Goal: Transaction & Acquisition: Purchase product/service

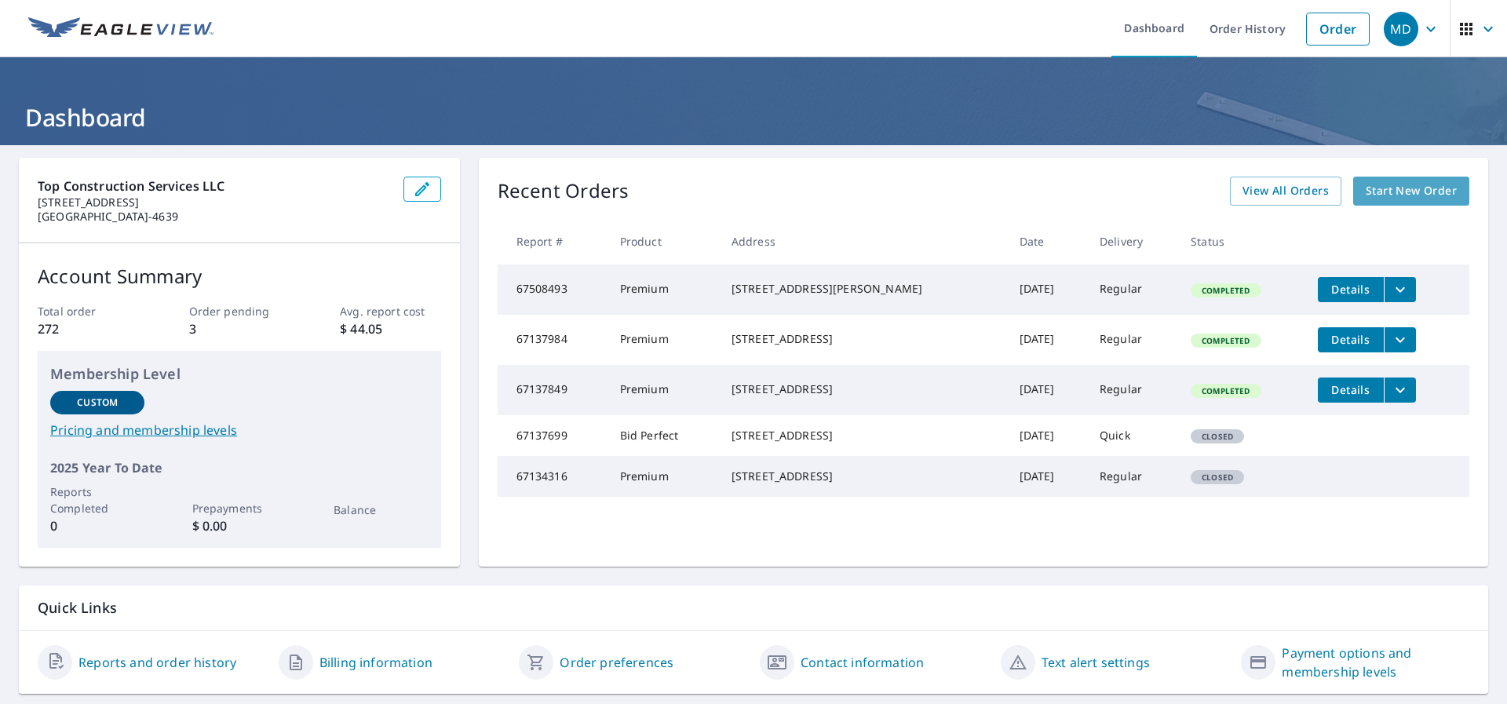
click at [1389, 188] on span "Start New Order" at bounding box center [1411, 191] width 91 height 20
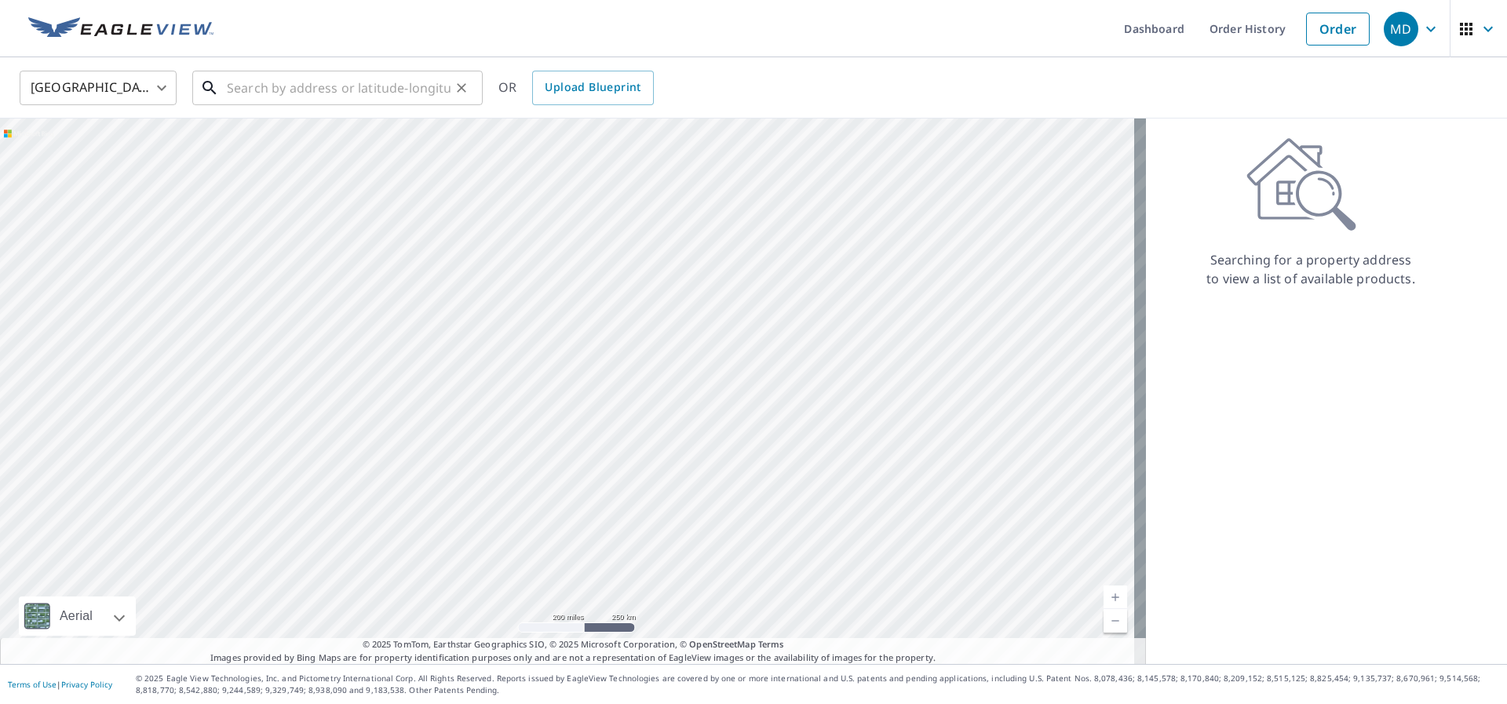
click at [237, 86] on input "text" at bounding box center [339, 88] width 224 height 44
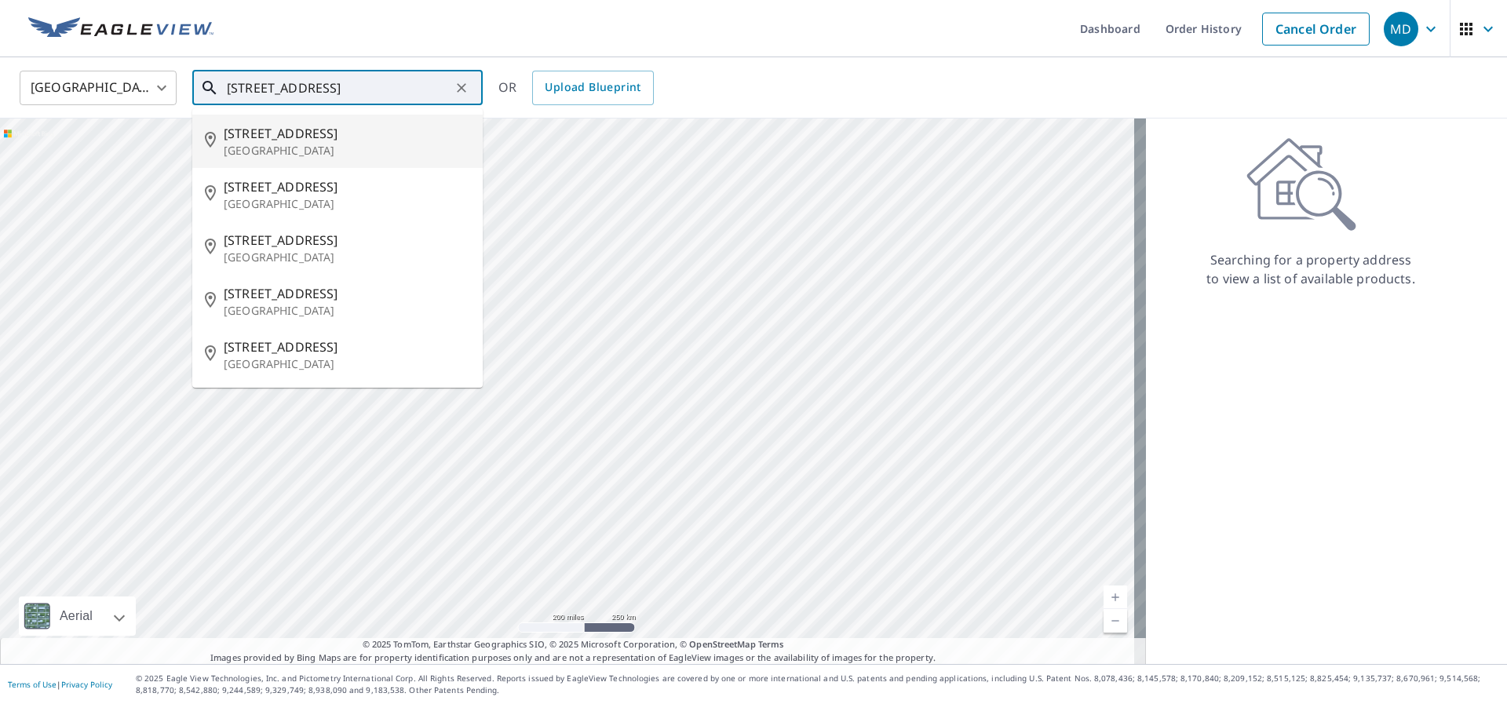
click at [279, 141] on span "[STREET_ADDRESS]" at bounding box center [347, 133] width 246 height 19
type input "[STREET_ADDRESS]"
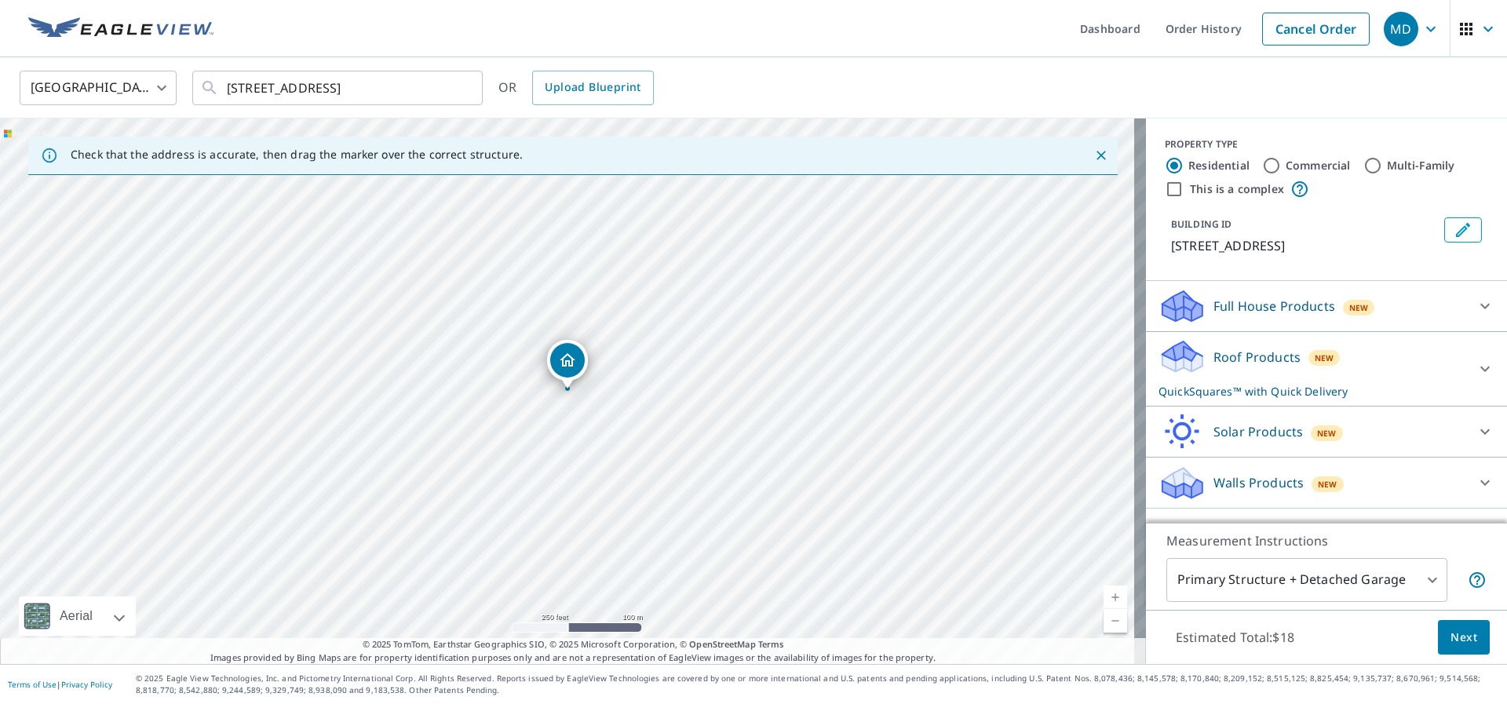
click at [1173, 361] on icon at bounding box center [1182, 351] width 40 height 20
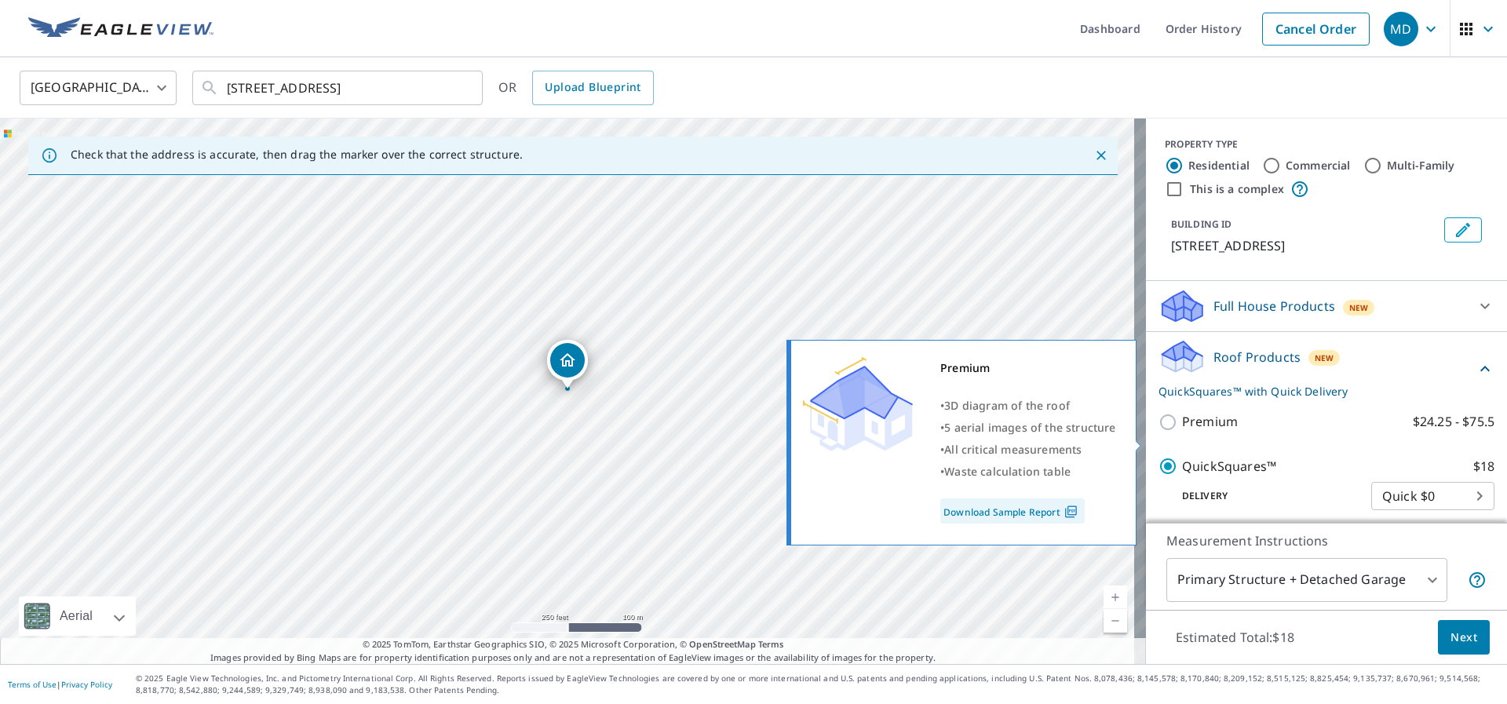
click at [1159, 432] on input "Premium $24.25 - $75.5" at bounding box center [1171, 422] width 24 height 19
checkbox input "true"
checkbox input "false"
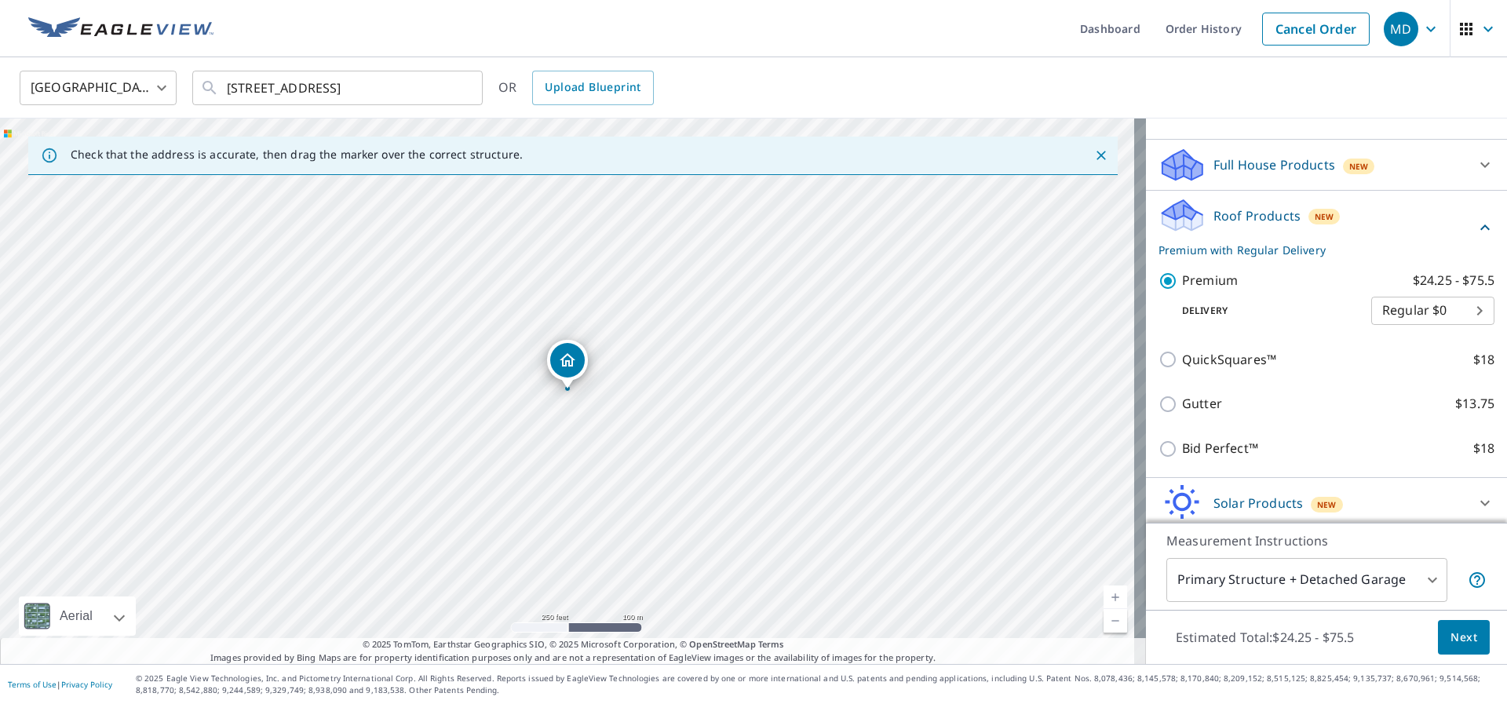
scroll to position [139, 0]
click at [1451, 631] on span "Next" at bounding box center [1464, 638] width 27 height 20
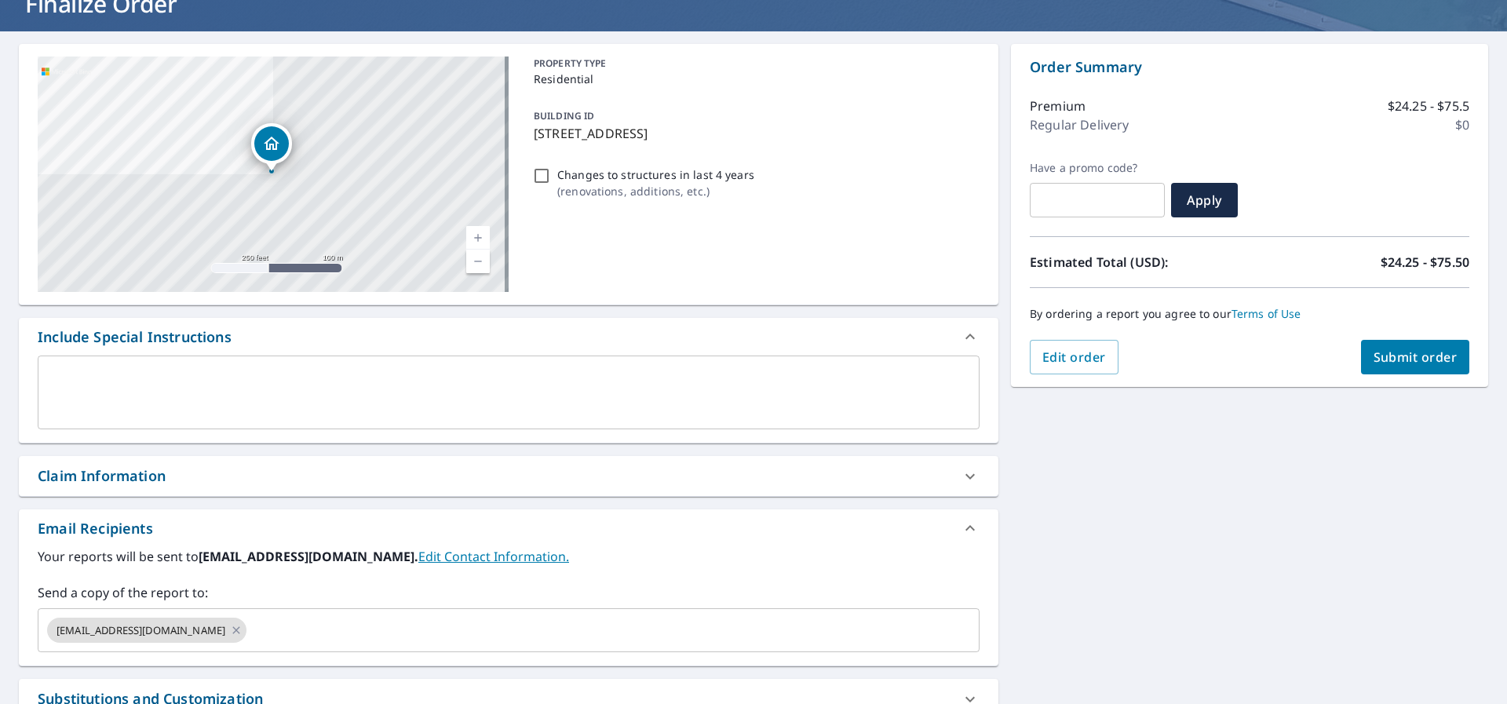
scroll to position [549, 0]
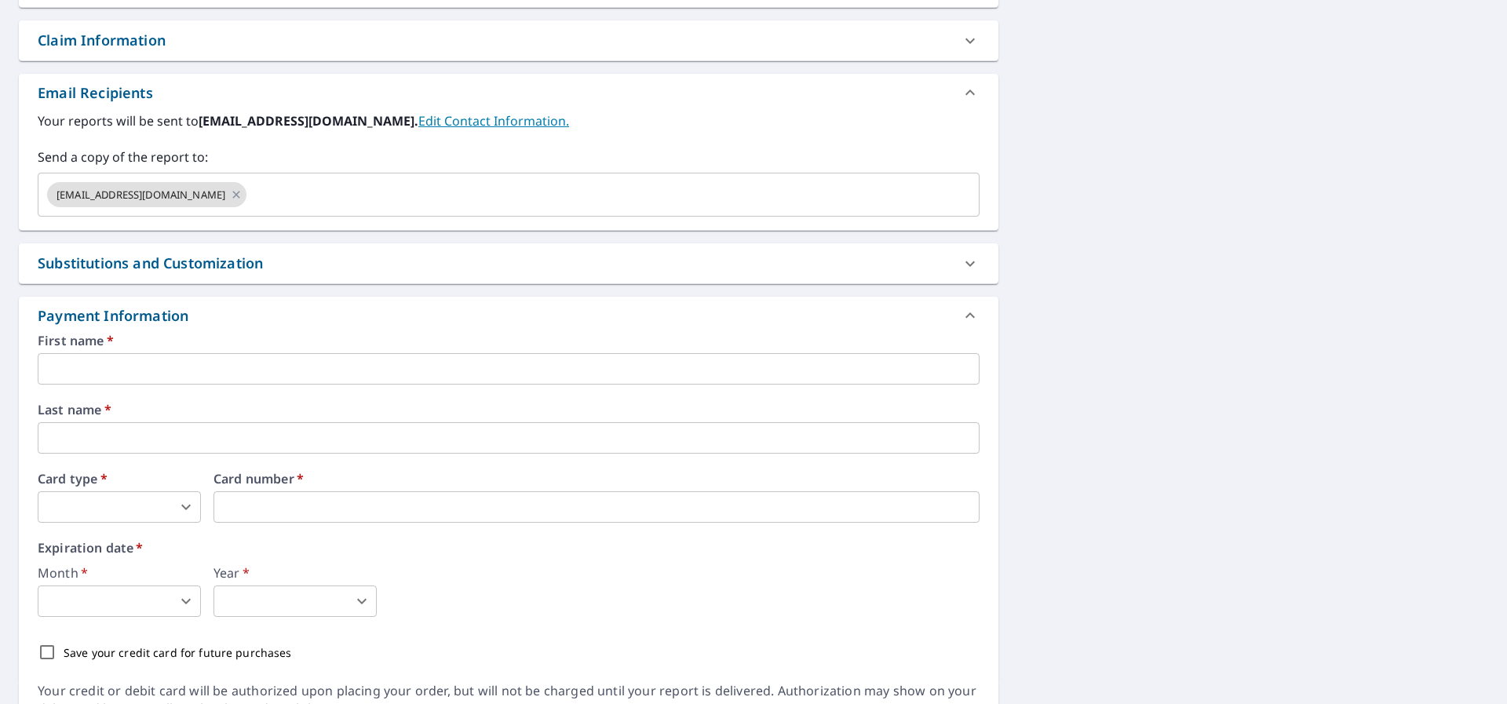
click at [104, 370] on input "text" at bounding box center [509, 368] width 942 height 31
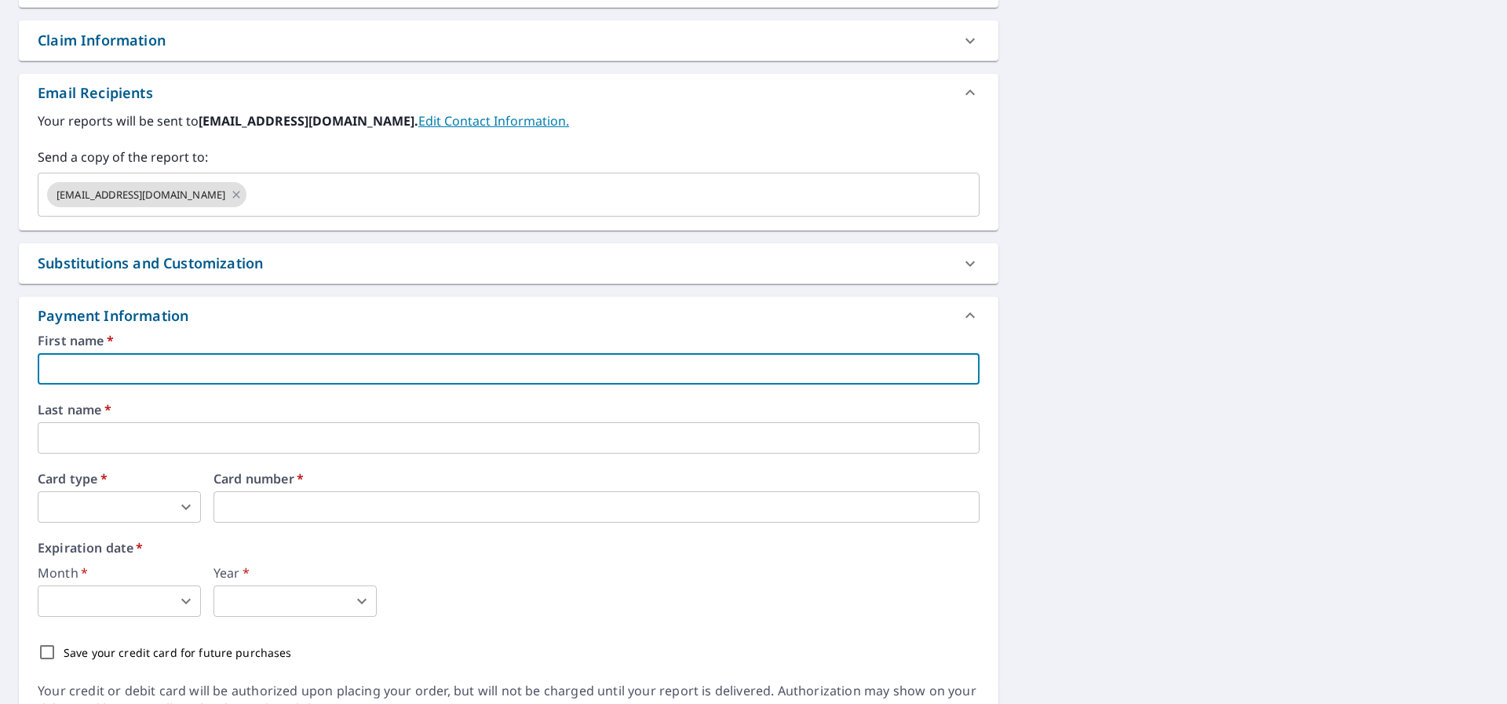
checkbox input "true"
type input "g"
checkbox input "true"
type input "gl"
checkbox input "true"
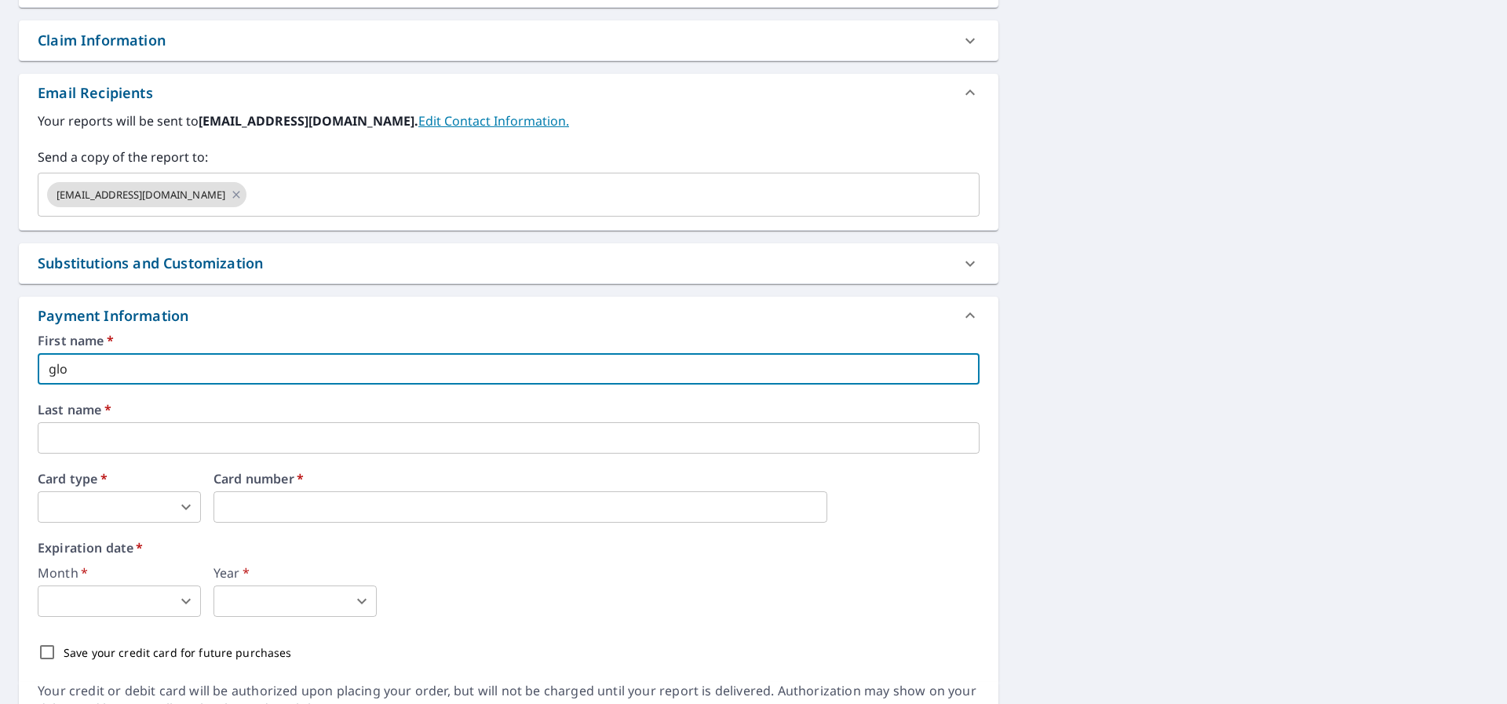
type input "[PERSON_NAME]"
checkbox input "true"
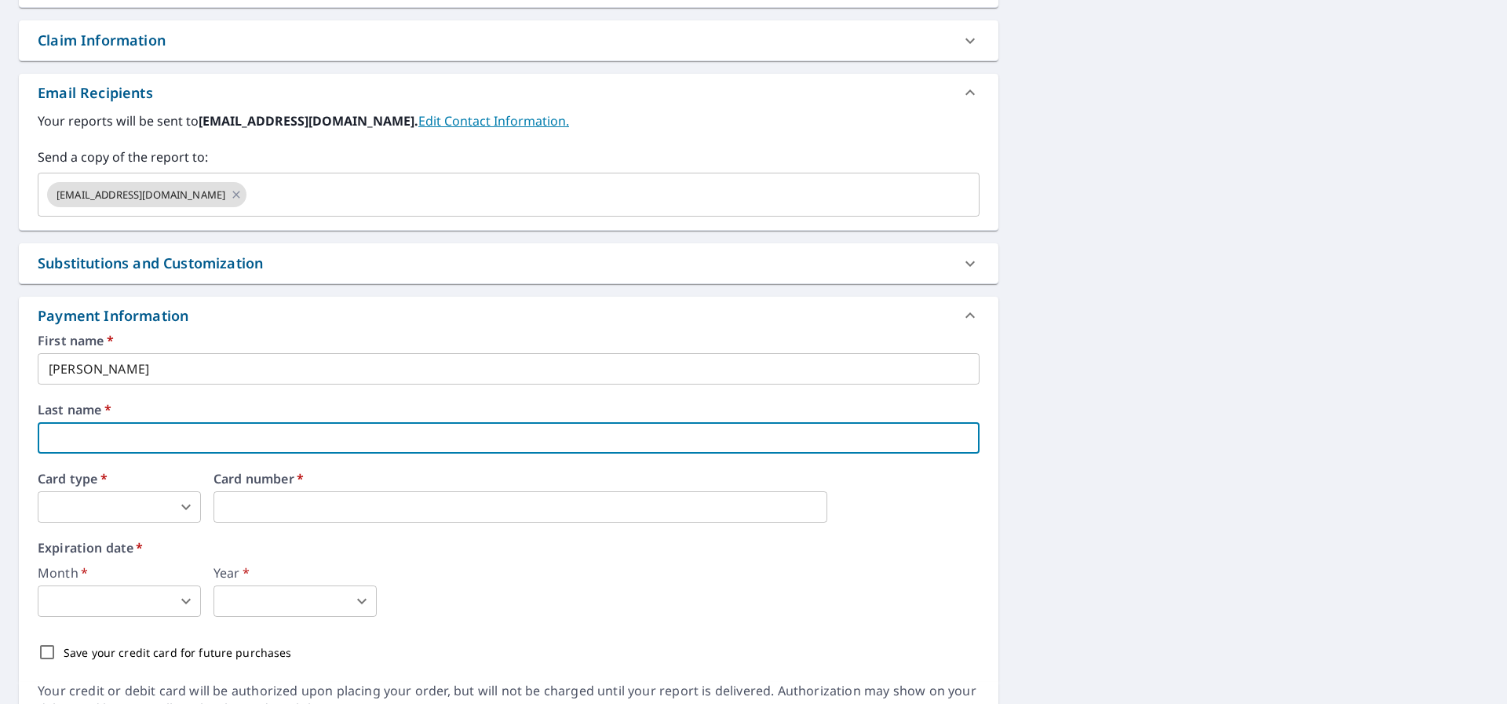
click at [85, 436] on input "text" at bounding box center [509, 437] width 942 height 31
type input "[PERSON_NAME]"
type input "[EMAIL_ADDRESS][DOMAIN_NAME]"
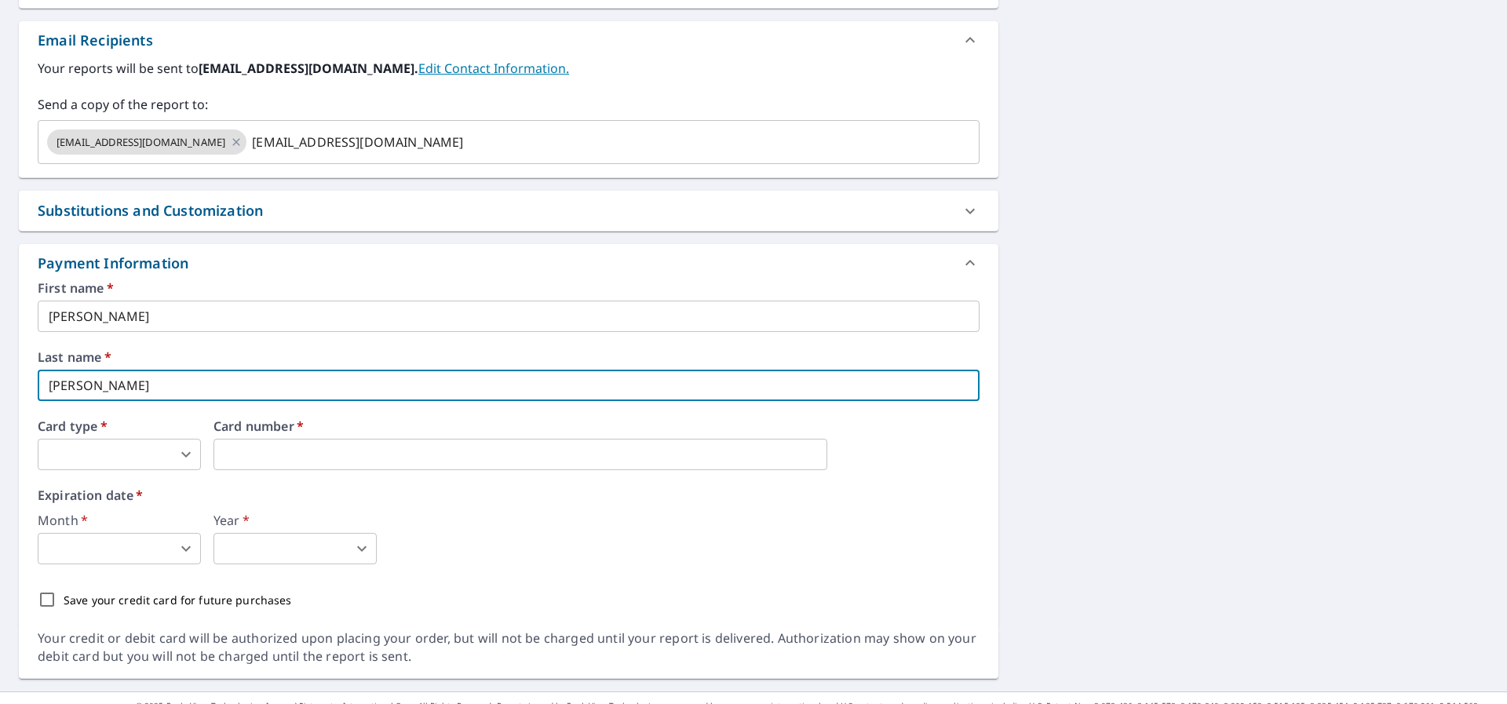
scroll to position [630, 0]
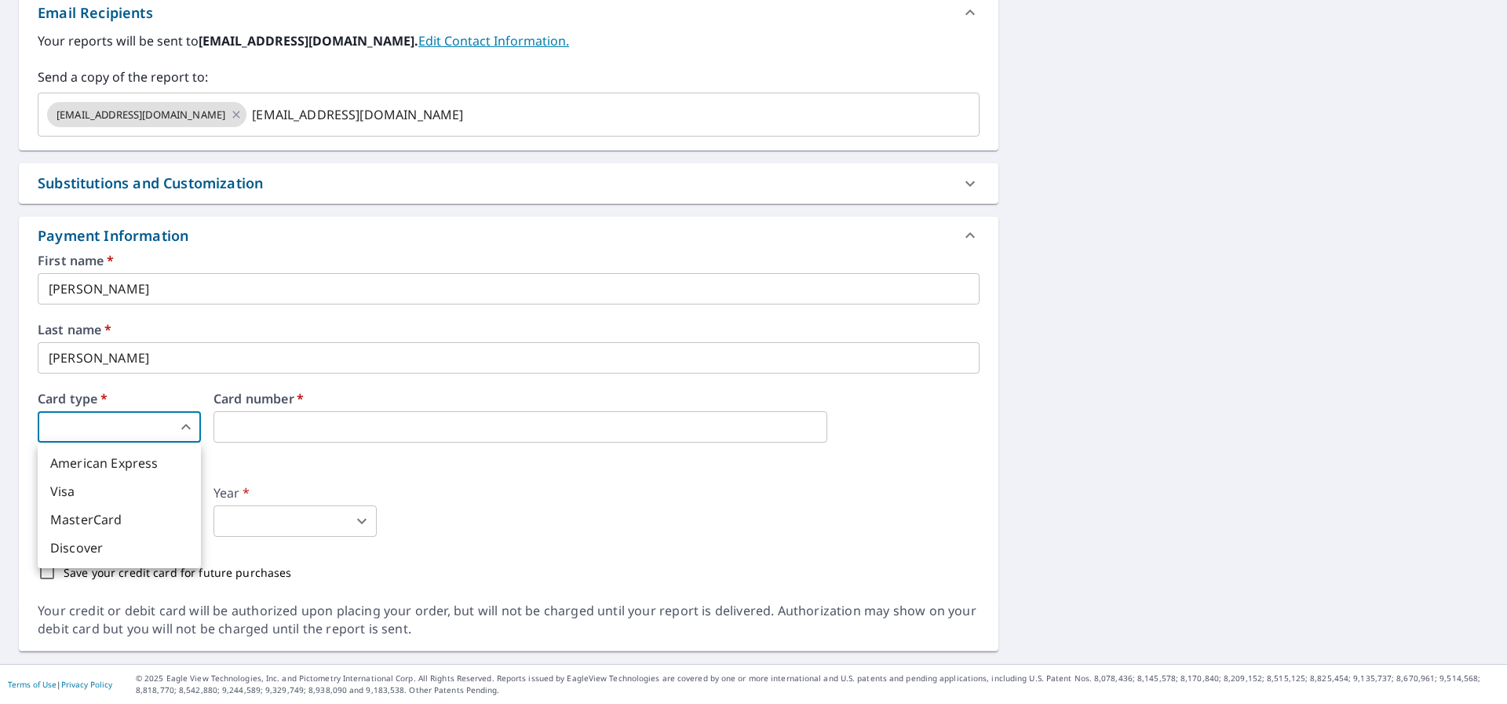
click at [187, 425] on body "MD MD Dashboard Order History Cancel Order MD Dashboard / Finalize Order Finali…" at bounding box center [753, 352] width 1507 height 704
click at [101, 492] on li "Visa" at bounding box center [119, 491] width 163 height 28
checkbox input "true"
type input "2"
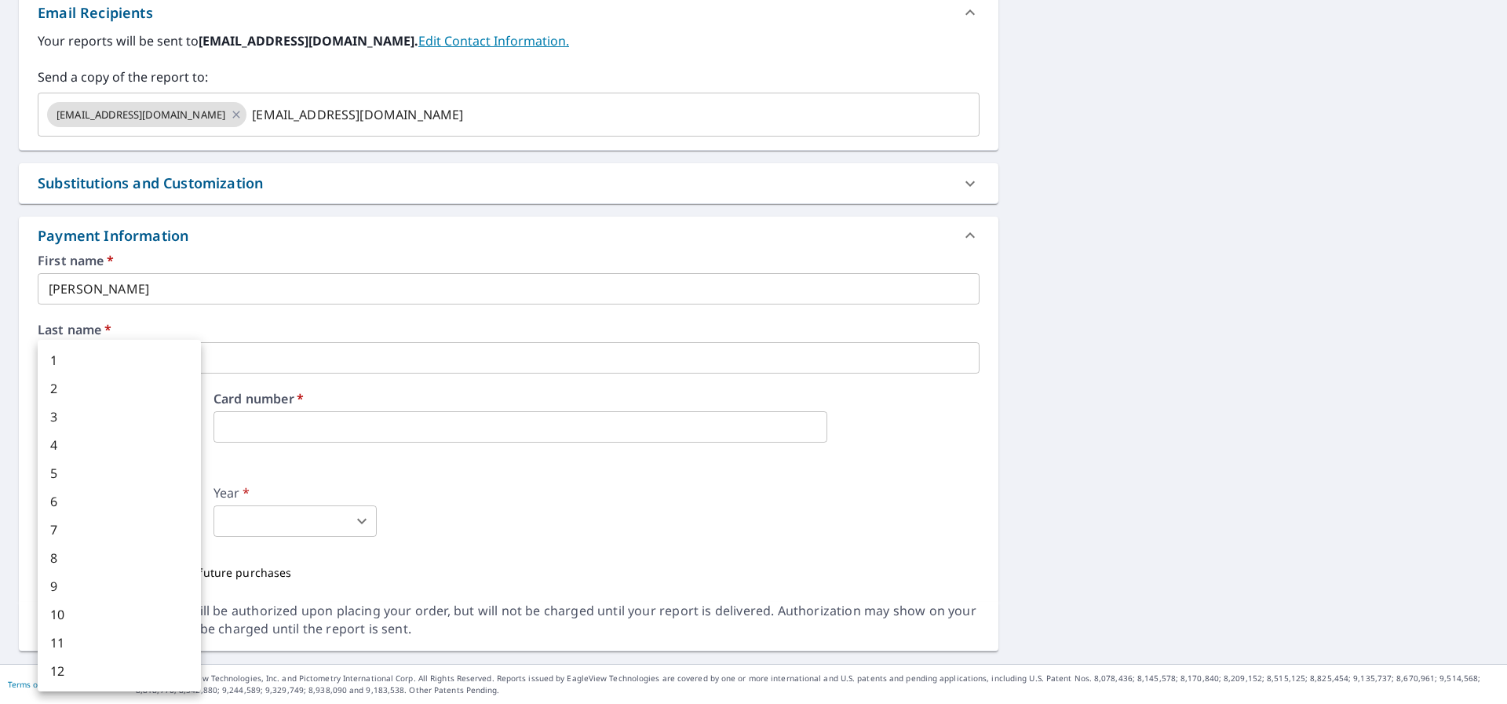
click at [185, 517] on body "MD MD Dashboard Order History Cancel Order MD Dashboard / Finalize Order Finali…" at bounding box center [753, 352] width 1507 height 704
click at [68, 582] on li "9" at bounding box center [119, 586] width 163 height 28
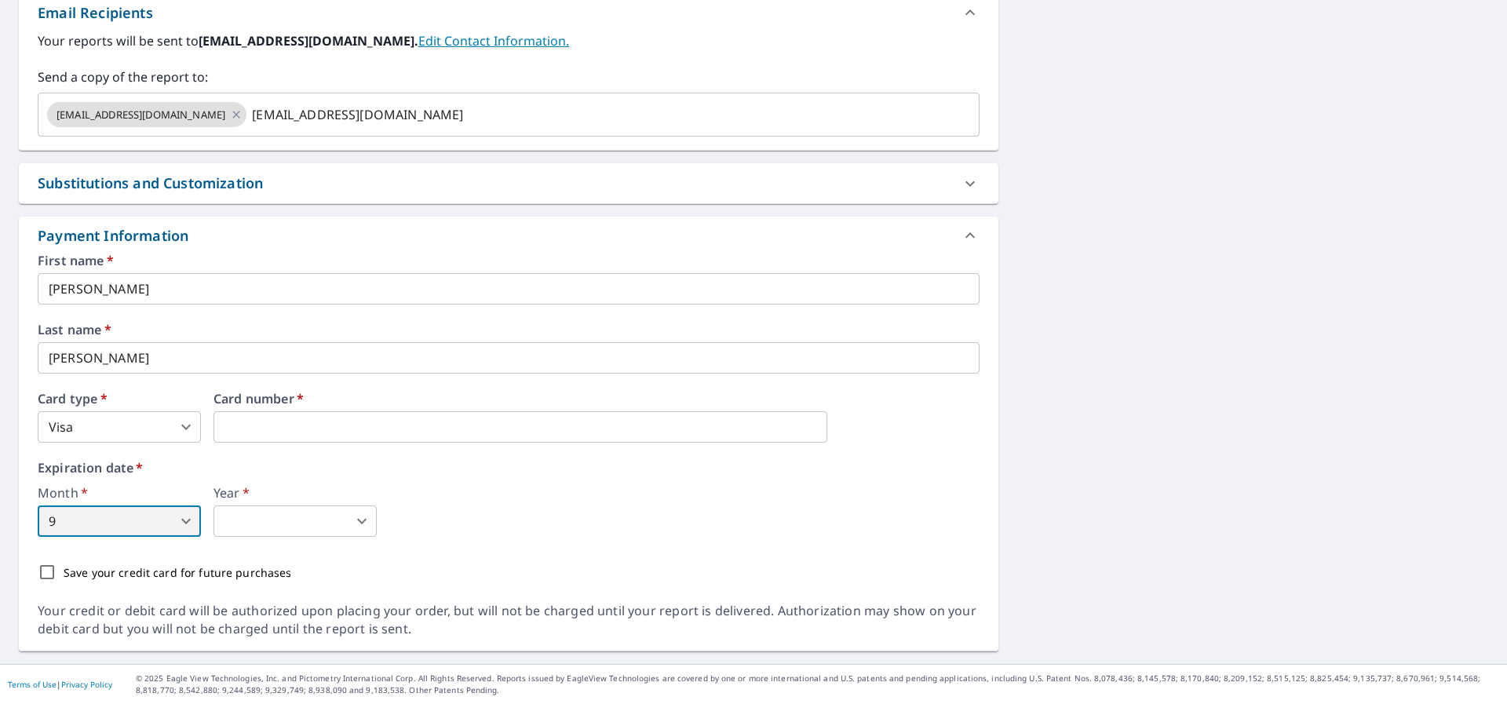
checkbox input "true"
type input "9"
click at [363, 524] on body "MD MD Dashboard Order History Cancel Order MD Dashboard / Finalize Order Finali…" at bounding box center [753, 352] width 1507 height 704
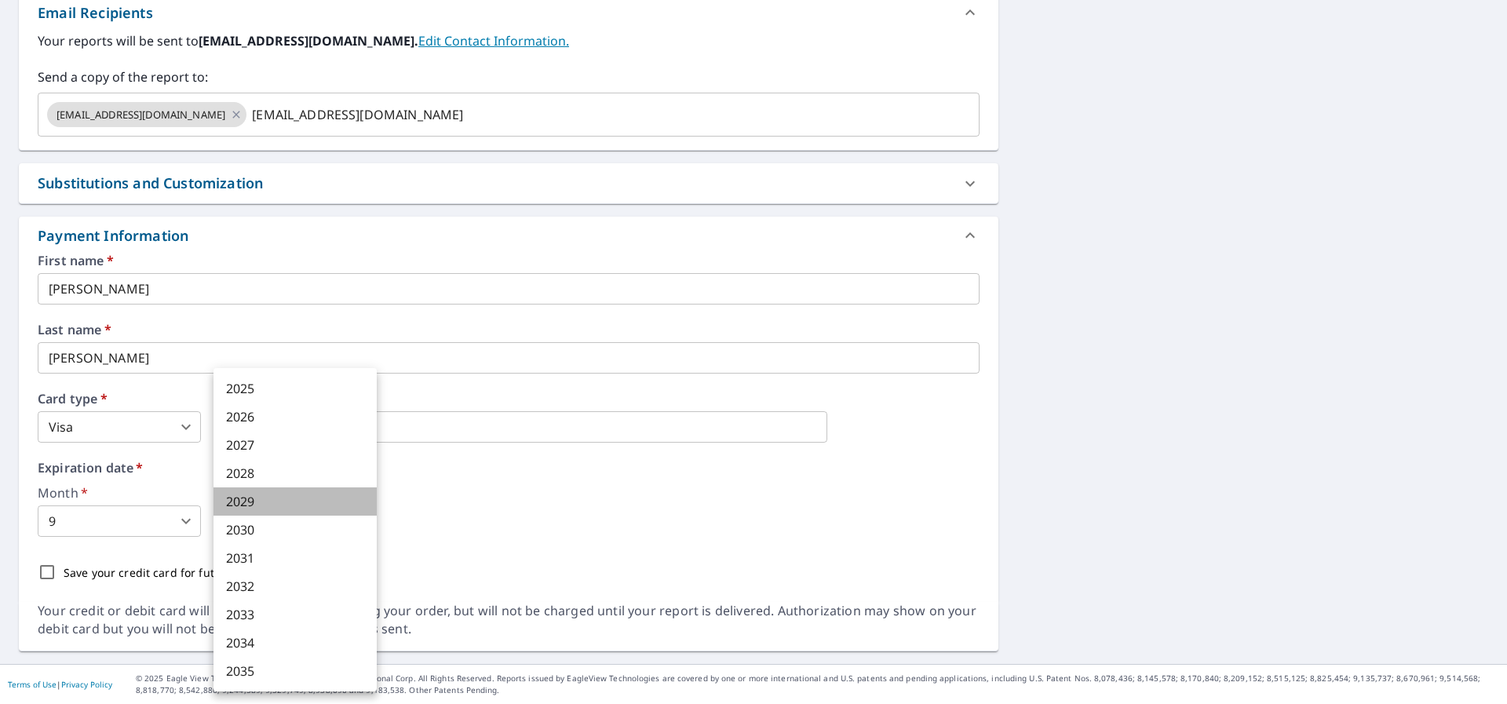
click at [260, 500] on li "2029" at bounding box center [294, 501] width 163 height 28
checkbox input "true"
type input "2029"
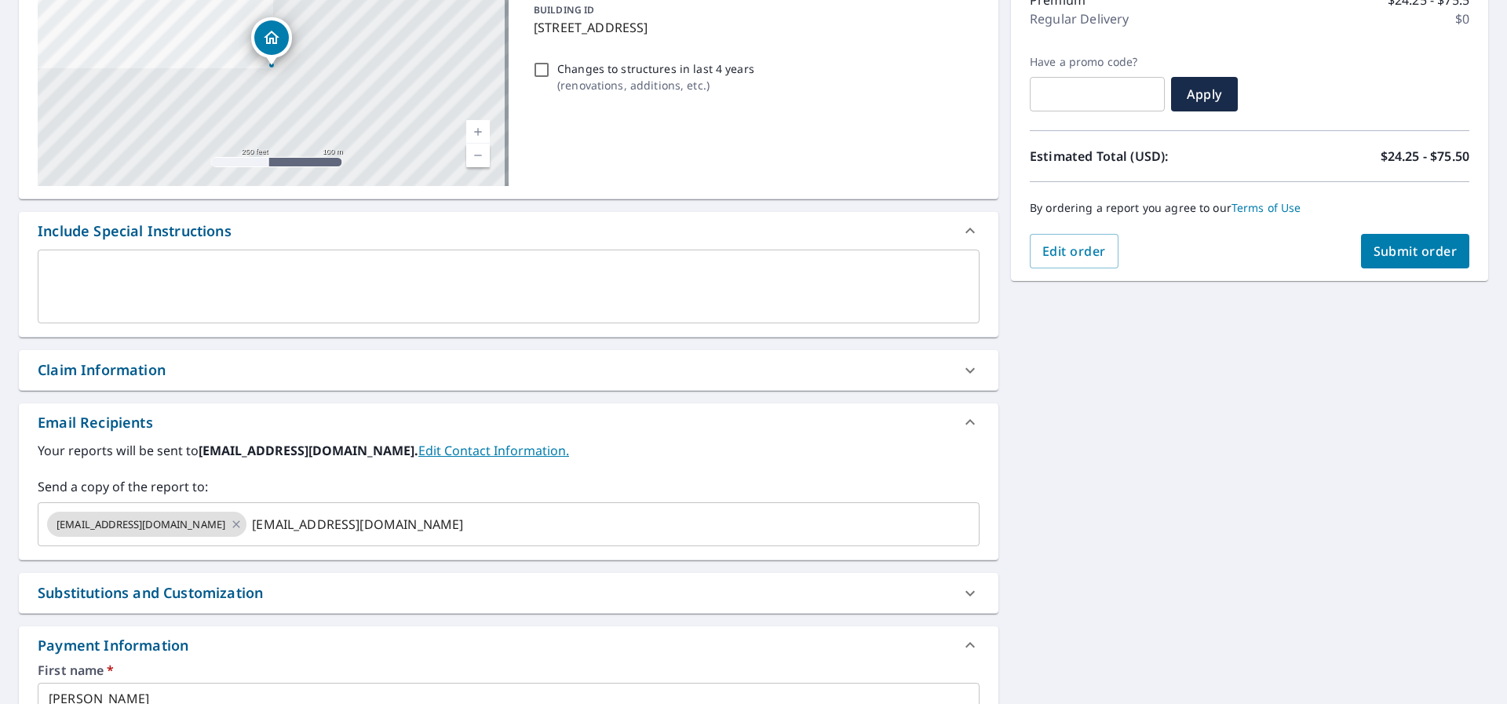
scroll to position [237, 0]
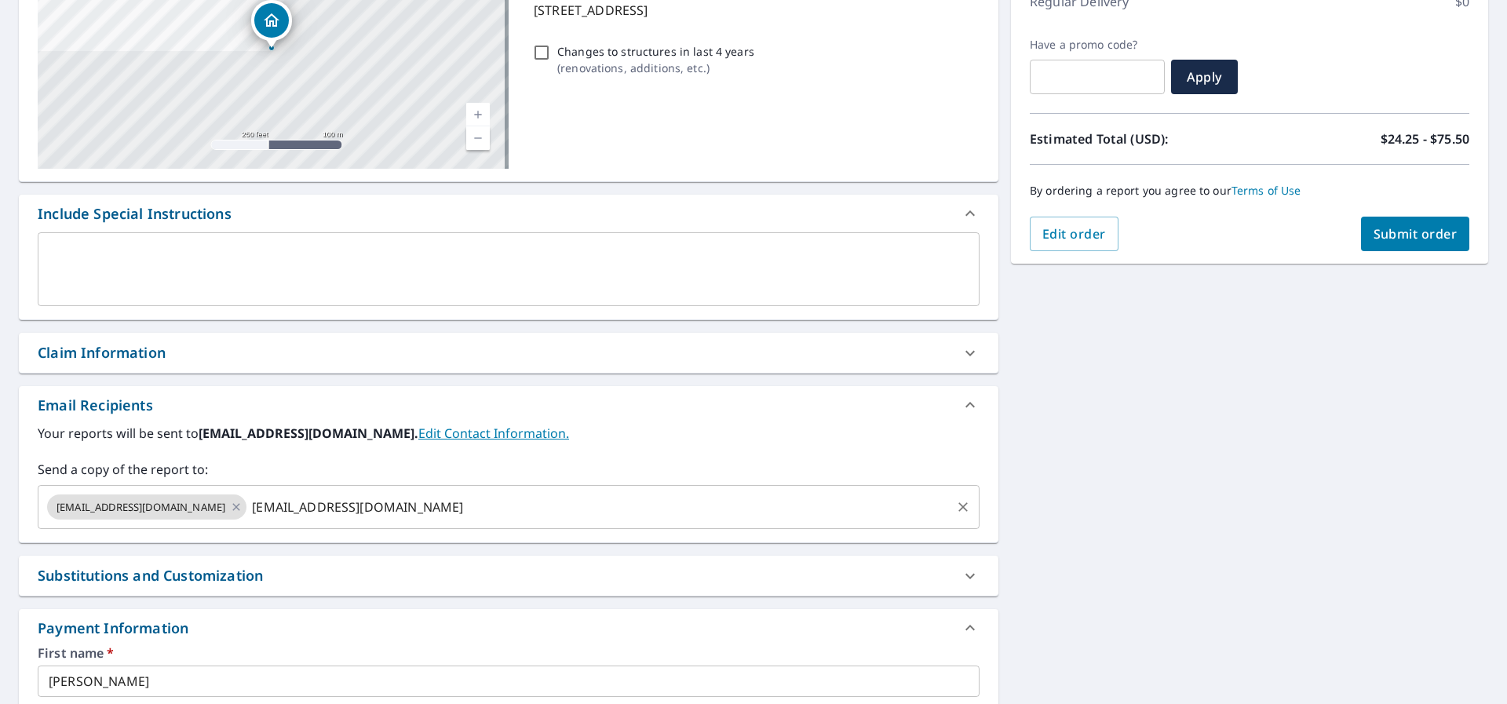
click at [131, 506] on span "[EMAIL_ADDRESS][DOMAIN_NAME]" at bounding box center [141, 507] width 188 height 15
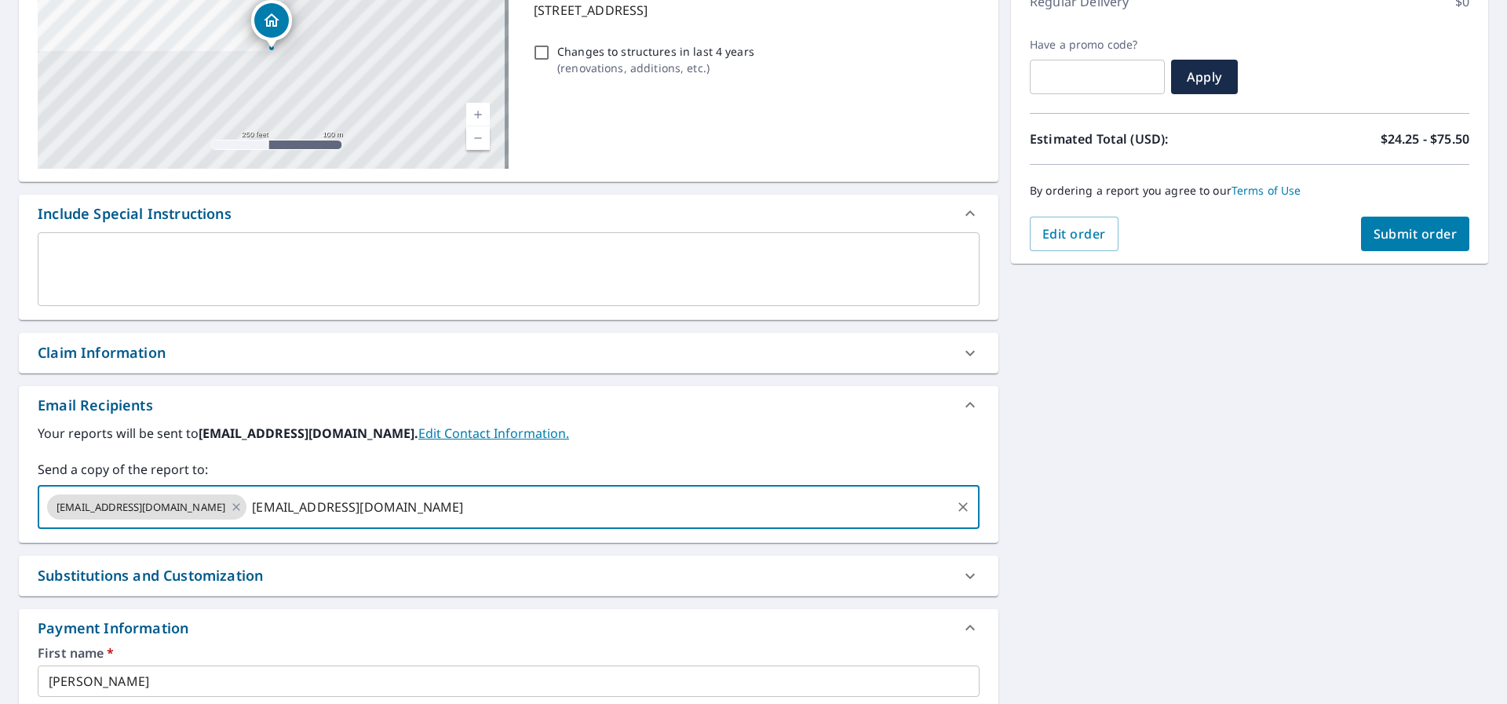
click at [955, 504] on icon "Clear" at bounding box center [963, 507] width 16 height 16
checkbox input "true"
click at [56, 504] on input "text" at bounding box center [497, 507] width 904 height 30
type input "[EMAIL_ADDRESS][DOMAIN_NAME]"
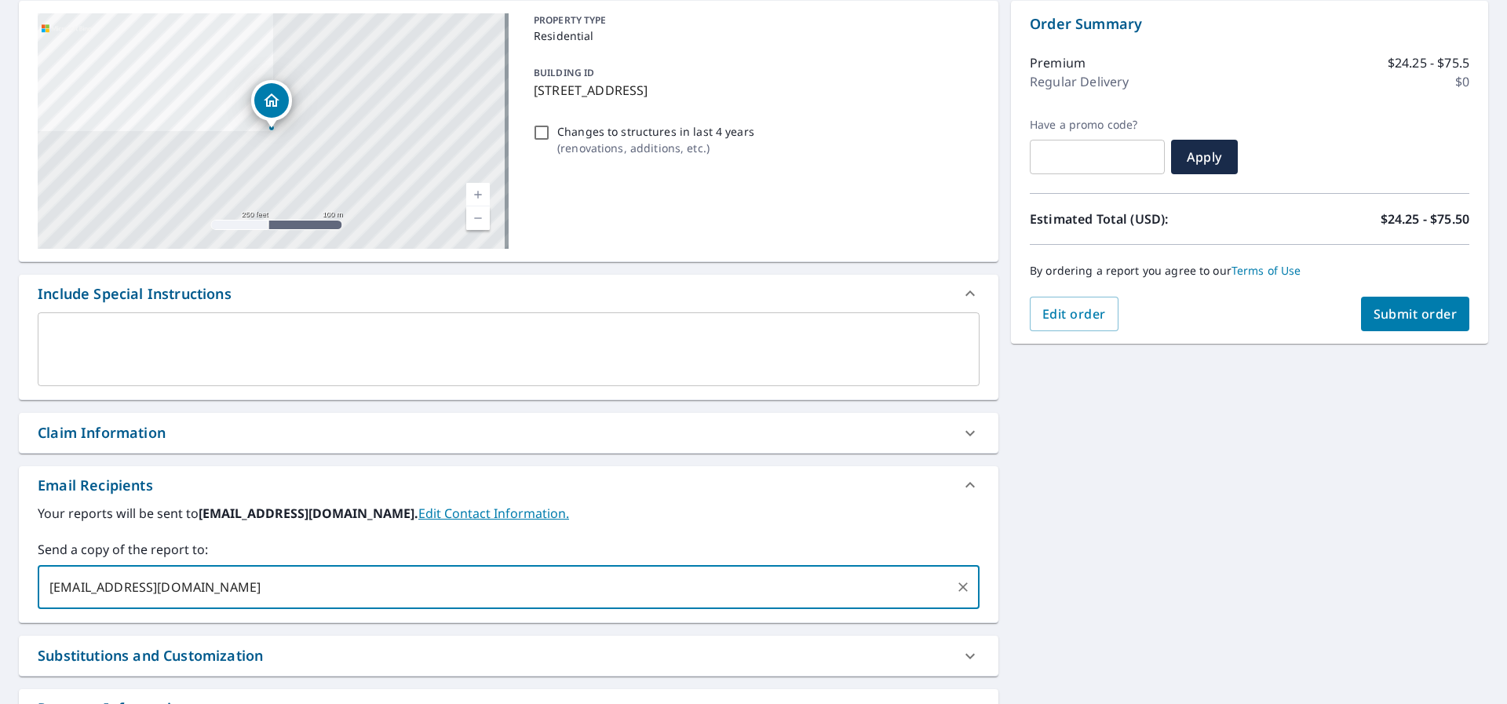
scroll to position [0, 0]
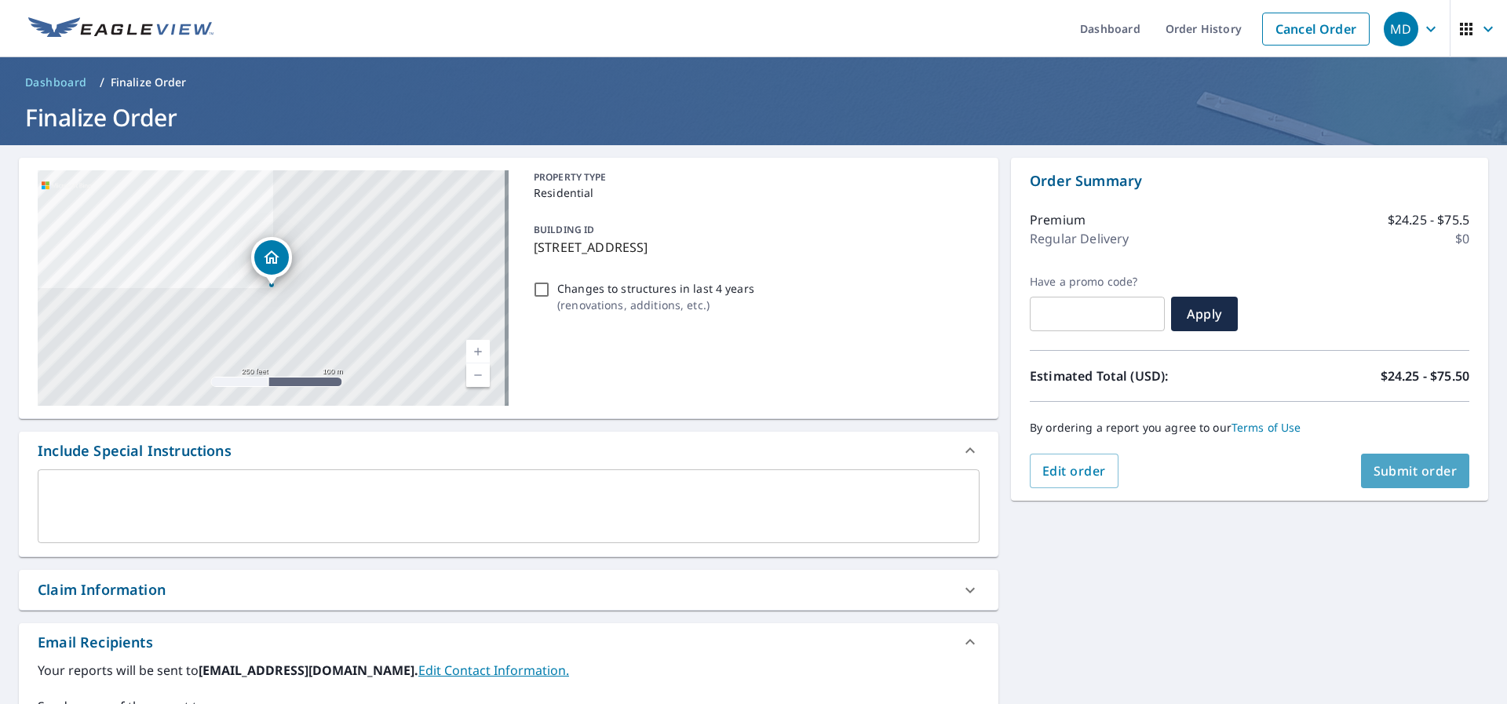
click at [1415, 470] on span "Submit order" at bounding box center [1416, 470] width 84 height 17
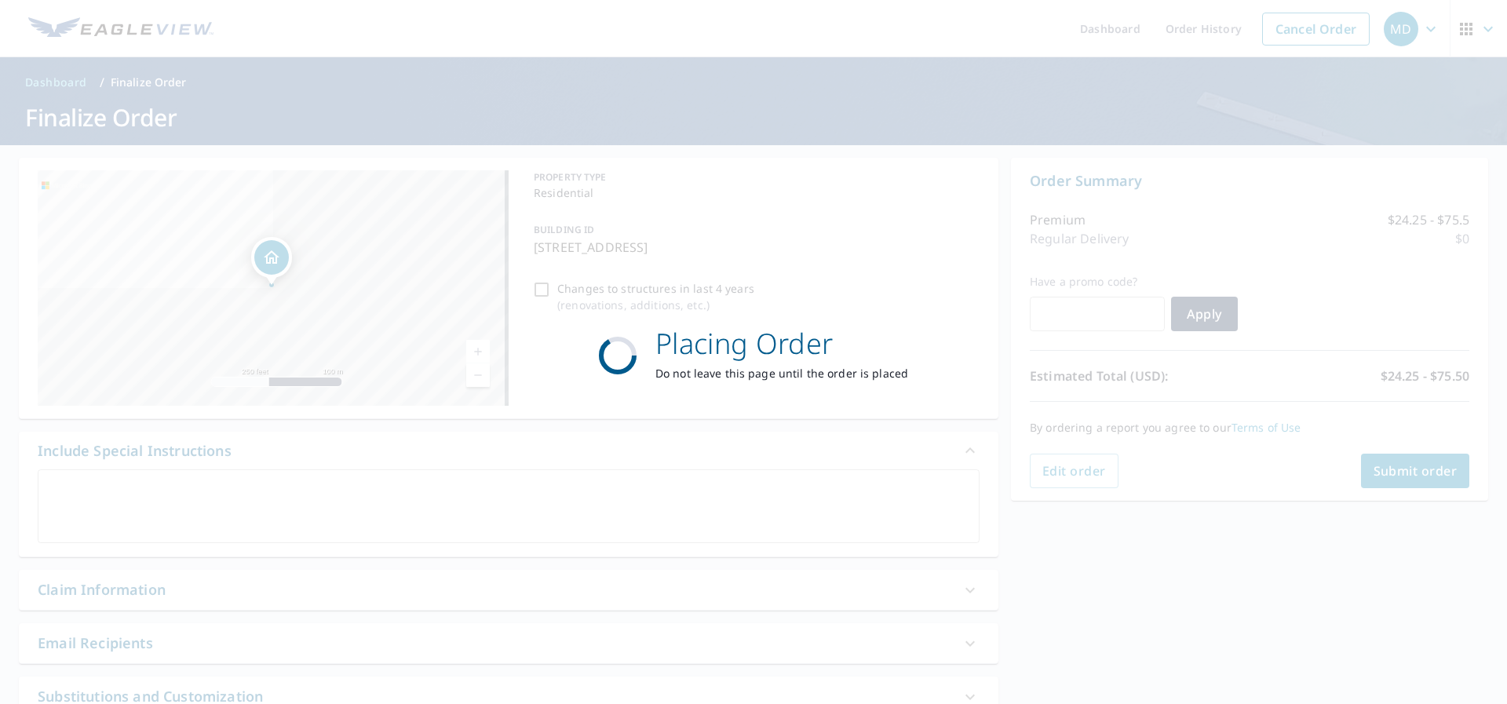
checkbox input "true"
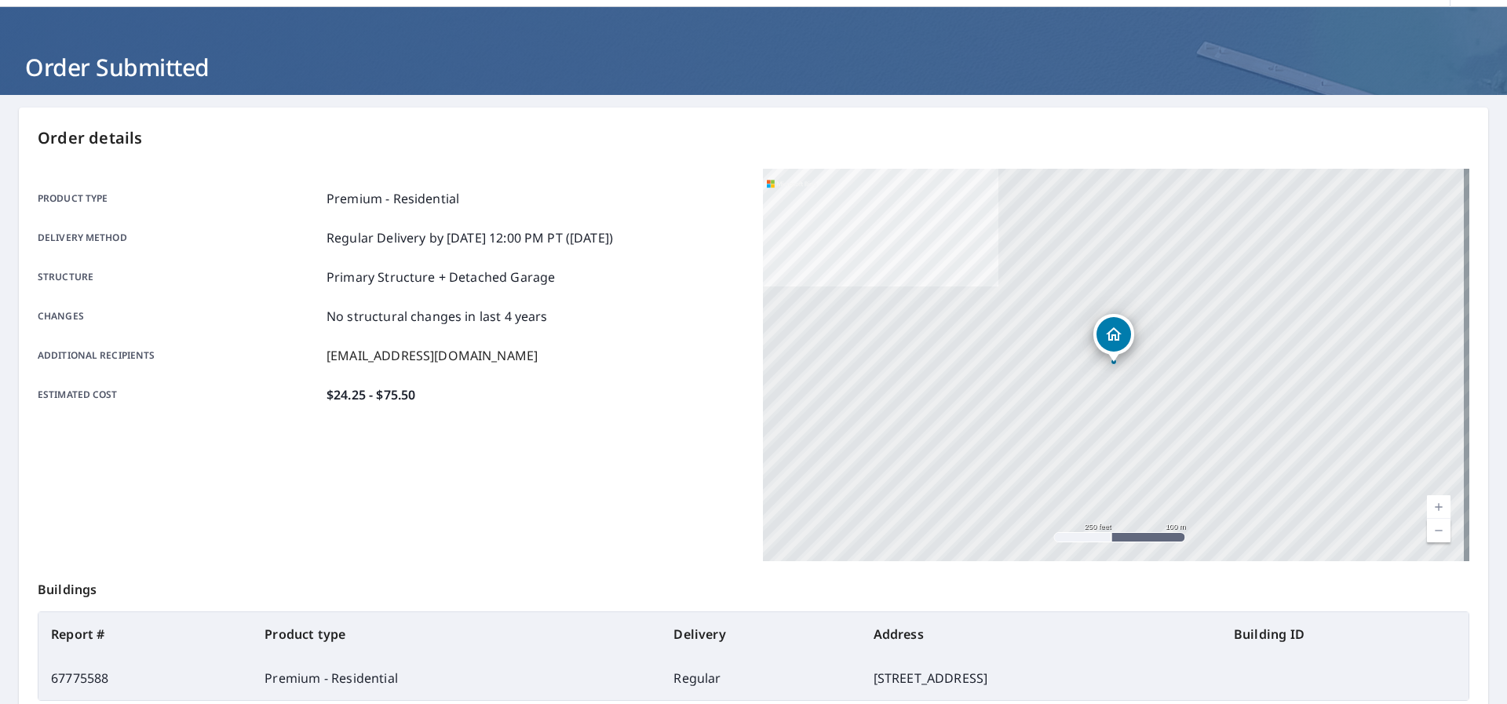
scroll to position [220, 0]
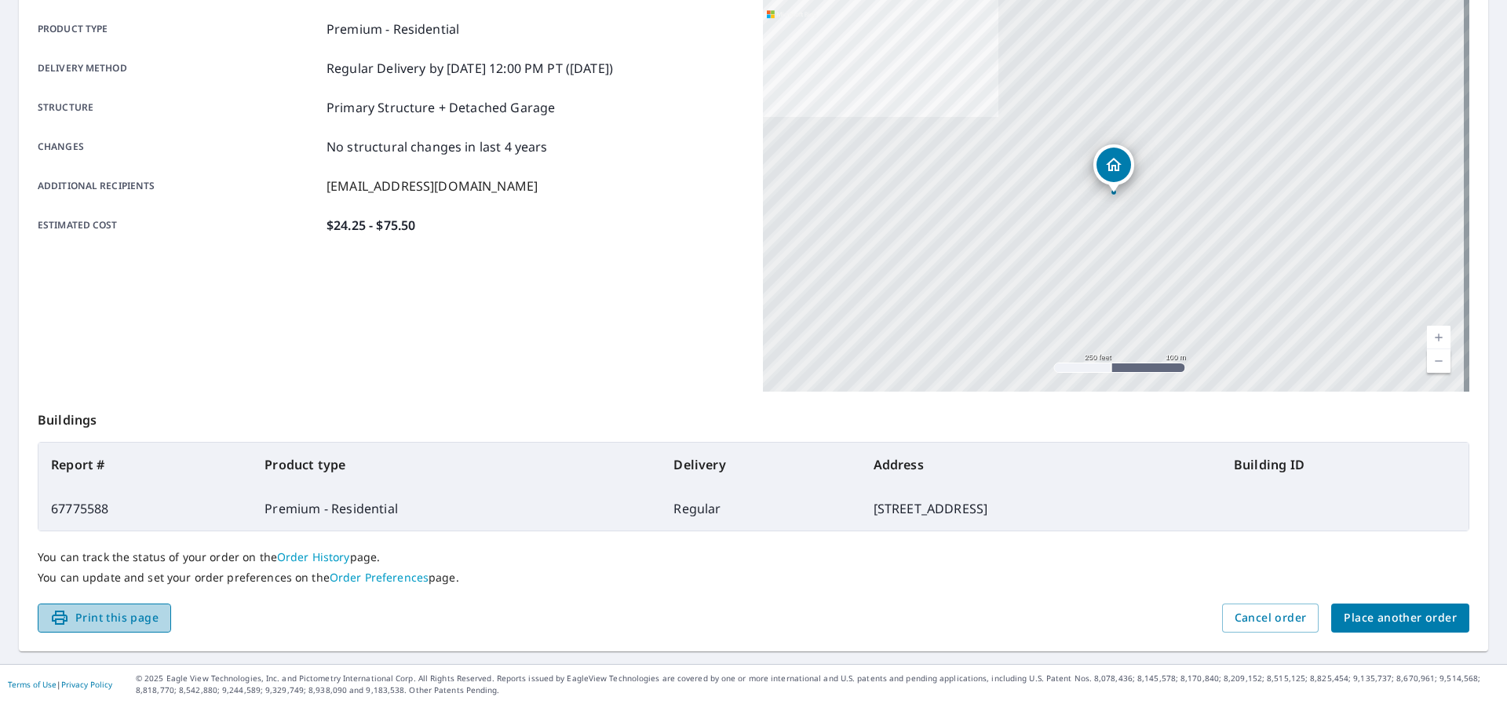
click at [114, 619] on span "Print this page" at bounding box center [104, 618] width 108 height 20
